Goal: Check status: Check status

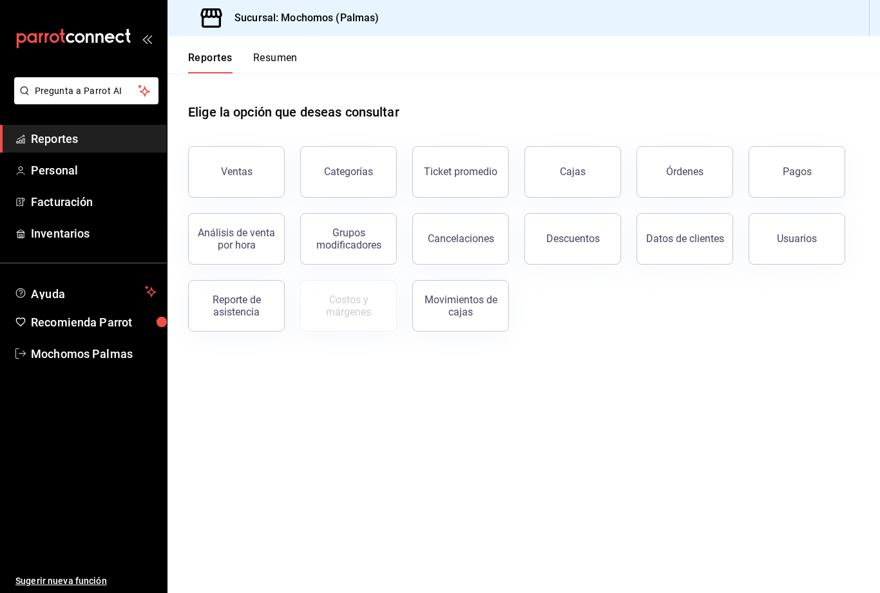
click at [691, 174] on div "Órdenes" at bounding box center [684, 172] width 37 height 12
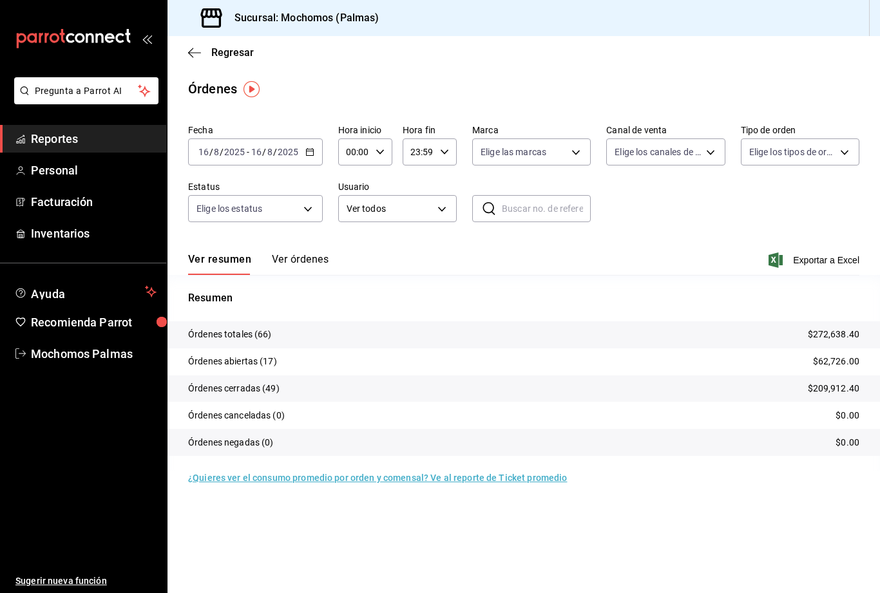
click at [376, 149] on icon "button" at bounding box center [380, 152] width 9 height 9
click at [264, 155] on div at bounding box center [440, 296] width 880 height 593
click at [205, 148] on input "16" at bounding box center [204, 152] width 12 height 10
click at [200, 147] on input "16" at bounding box center [204, 152] width 12 height 10
click at [309, 154] on icon "button" at bounding box center [309, 152] width 9 height 9
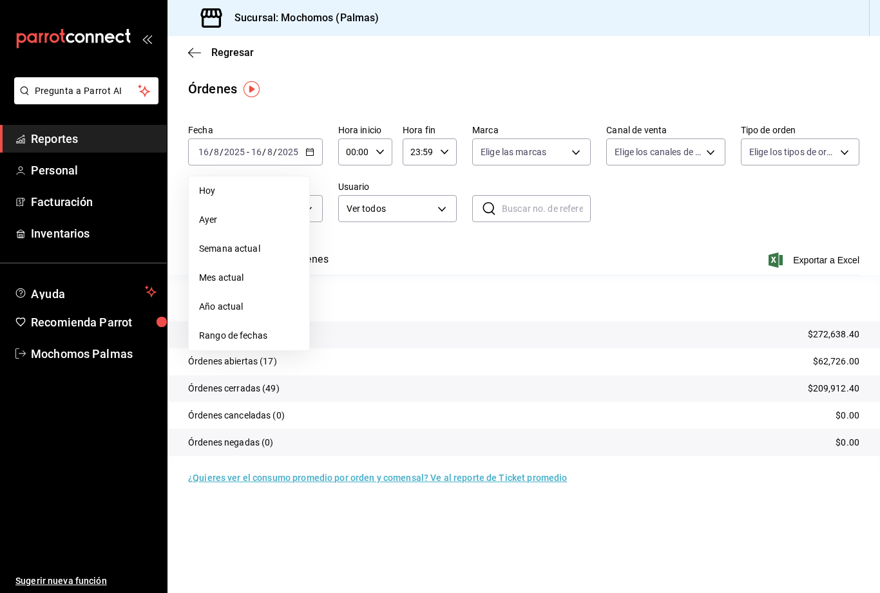
click at [267, 332] on span "Rango de fechas" at bounding box center [249, 336] width 100 height 14
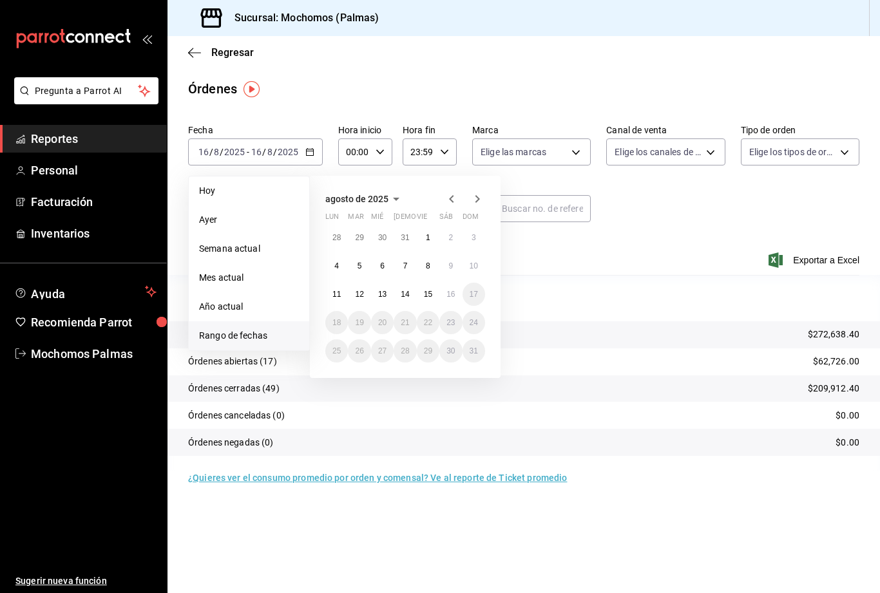
click at [434, 294] on button "15" at bounding box center [428, 294] width 23 height 23
click at [428, 293] on abbr "15" at bounding box center [428, 294] width 8 height 9
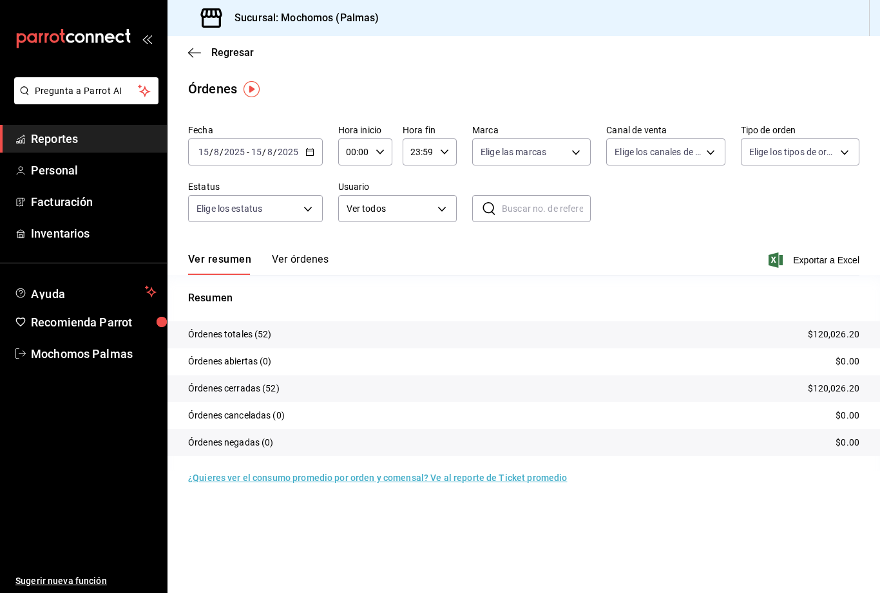
click at [778, 258] on icon "button" at bounding box center [776, 260] width 14 height 15
